Goal: Task Accomplishment & Management: Manage account settings

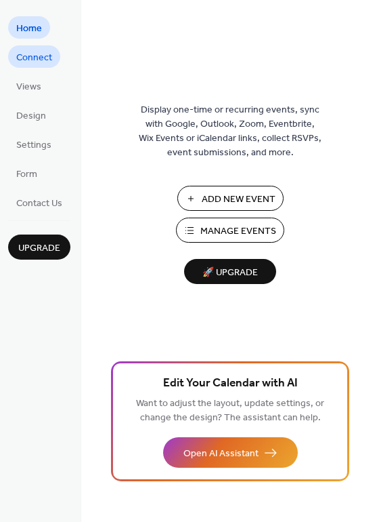
click at [41, 58] on span "Connect" at bounding box center [34, 58] width 36 height 14
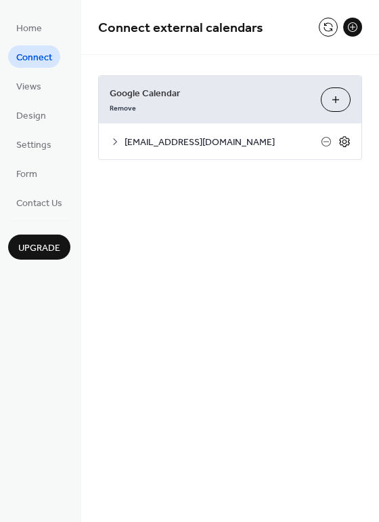
click at [346, 141] on icon at bounding box center [345, 141] width 12 height 12
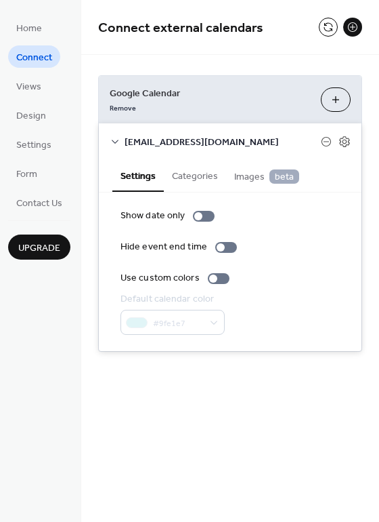
click at [206, 397] on div "Connect external calendars Google Calendar Remove Choose Calendars [EMAIL_ADDRE…" at bounding box center [230, 261] width 298 height 522
click at [220, 64] on div "Google Calendar Remove Choose Calendars [EMAIL_ADDRESS][DOMAIN_NAME] Settings C…" at bounding box center [230, 213] width 298 height 317
click at [28, 29] on span "Home" at bounding box center [29, 29] width 26 height 14
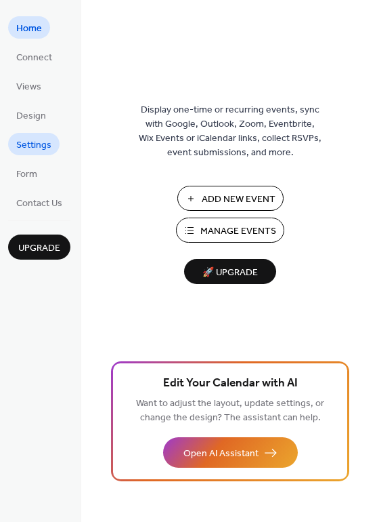
click at [33, 148] on span "Settings" at bounding box center [33, 145] width 35 height 14
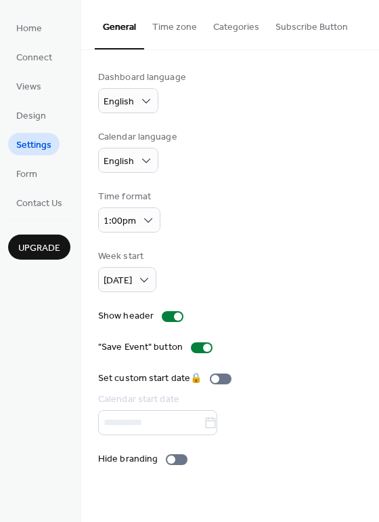
click at [170, 26] on button "Time zone" at bounding box center [174, 24] width 61 height 48
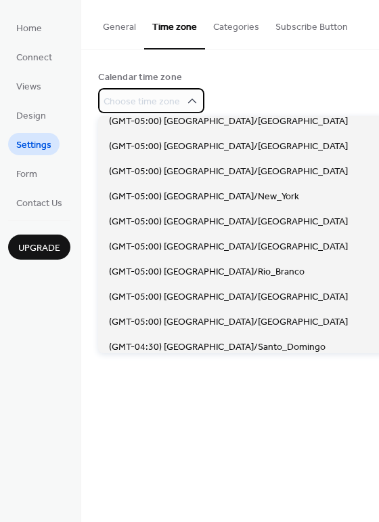
scroll to position [1062, 0]
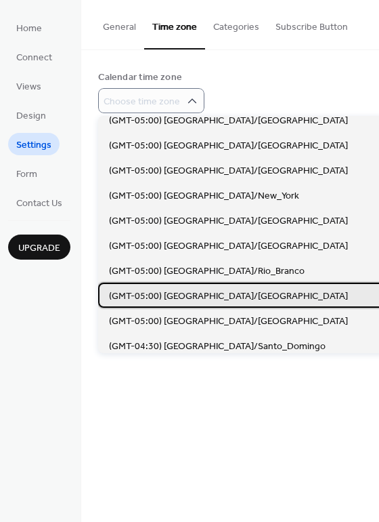
click at [210, 295] on span "(GMT-05:00) [GEOGRAPHIC_DATA]/[GEOGRAPHIC_DATA]" at bounding box center [228, 296] width 239 height 14
